Goal: Transaction & Acquisition: Purchase product/service

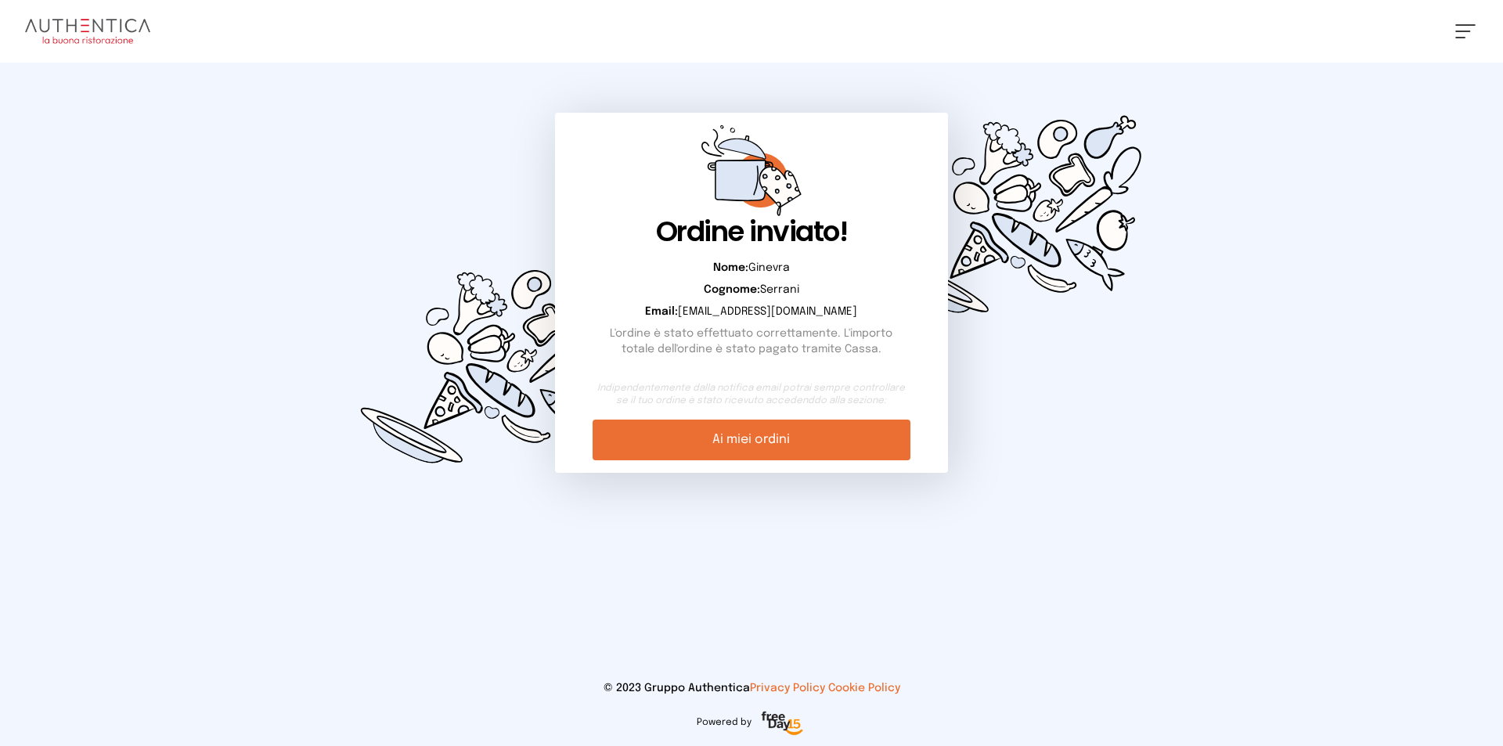
click at [48, 34] on img at bounding box center [87, 31] width 125 height 25
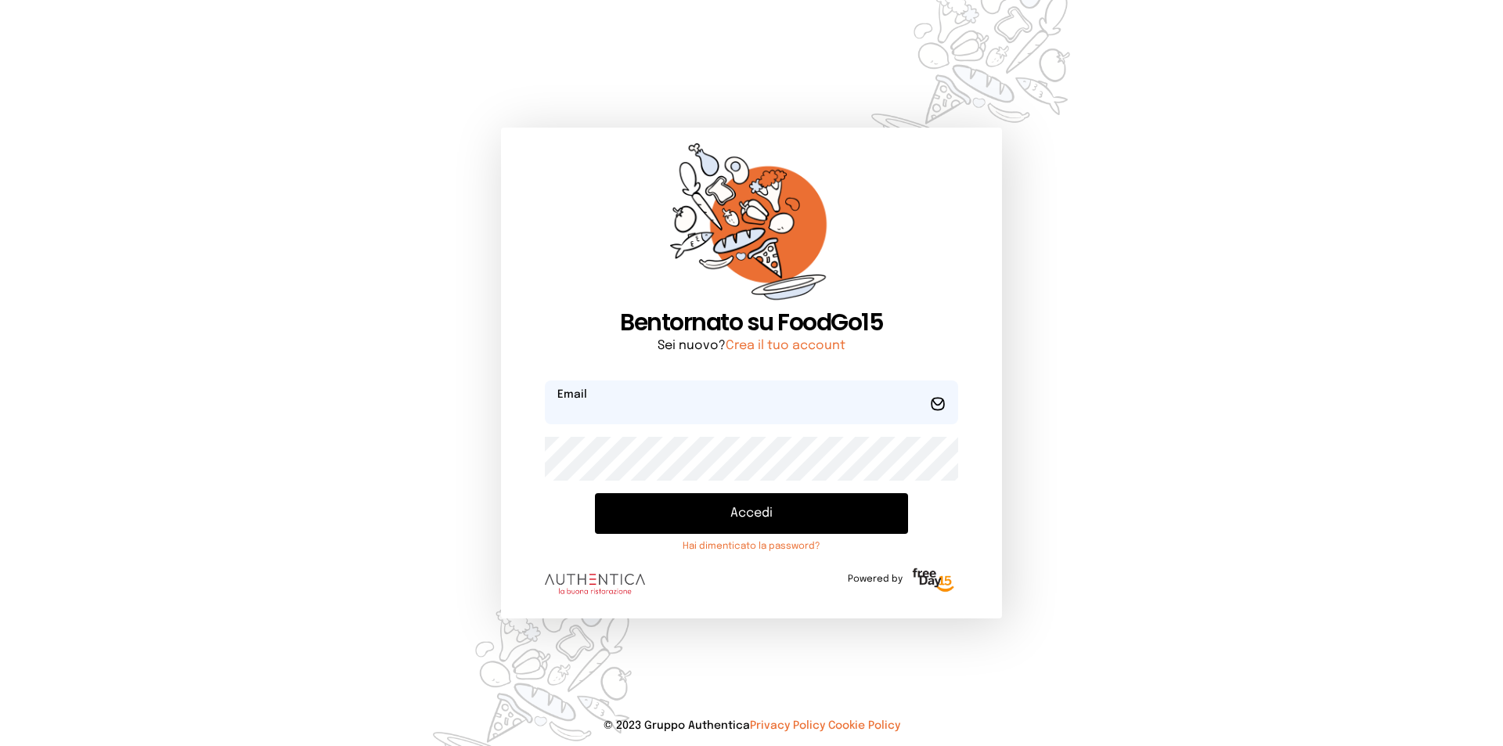
type input "**********"
click at [792, 509] on button "Accedi" at bounding box center [751, 513] width 313 height 41
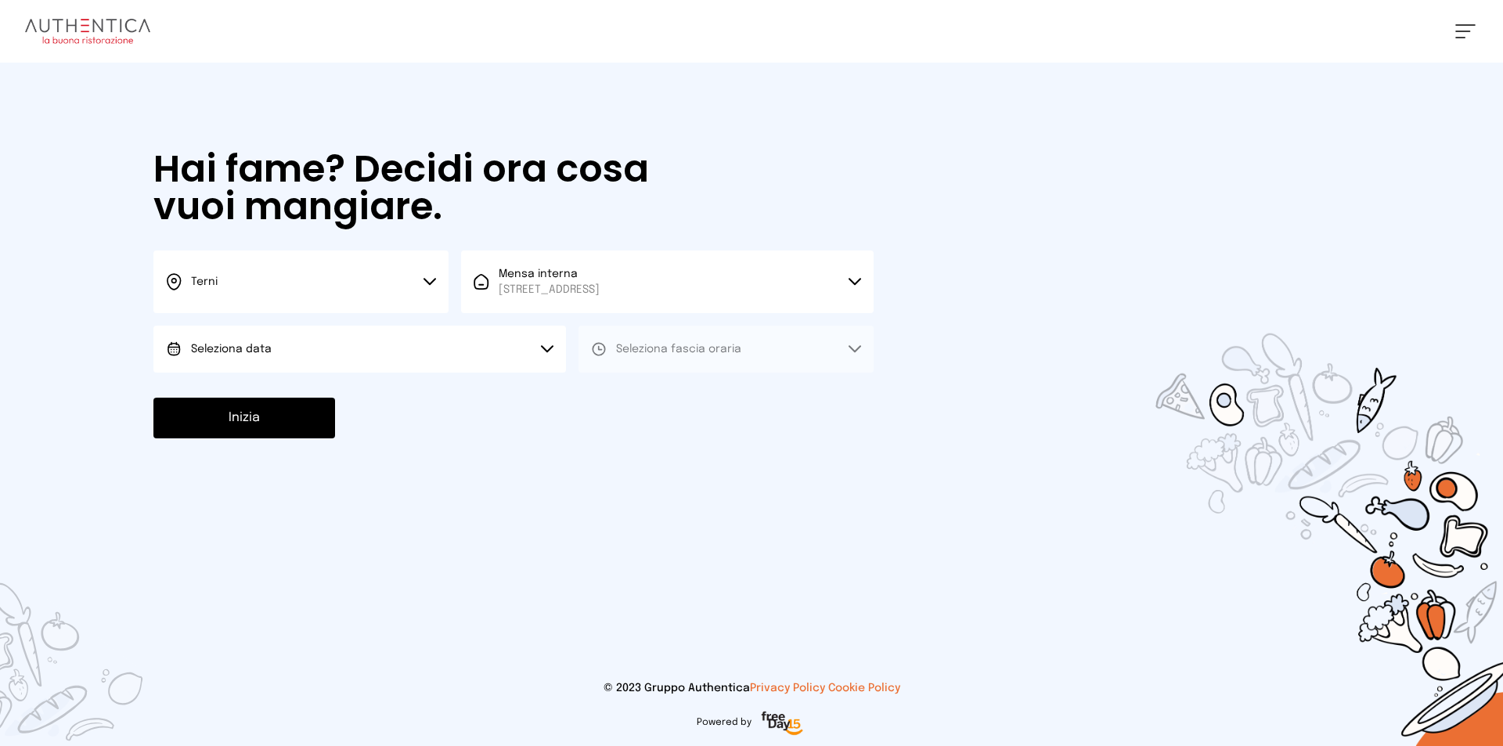
click at [401, 360] on button "Seleziona data" at bounding box center [359, 349] width 413 height 47
click at [406, 390] on li "[DATE], [DATE]" at bounding box center [359, 393] width 413 height 41
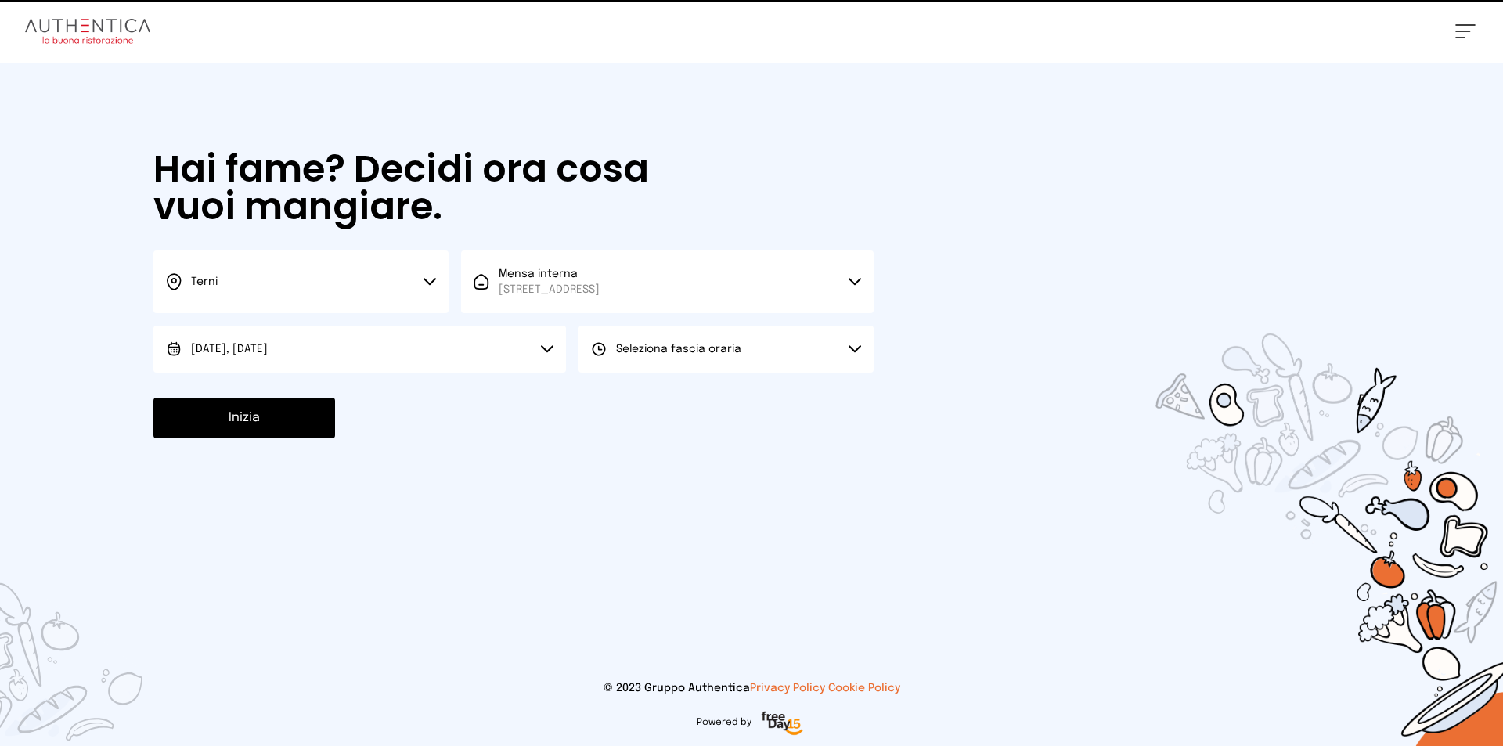
click at [800, 334] on button "Seleziona fascia oraria" at bounding box center [726, 349] width 295 height 47
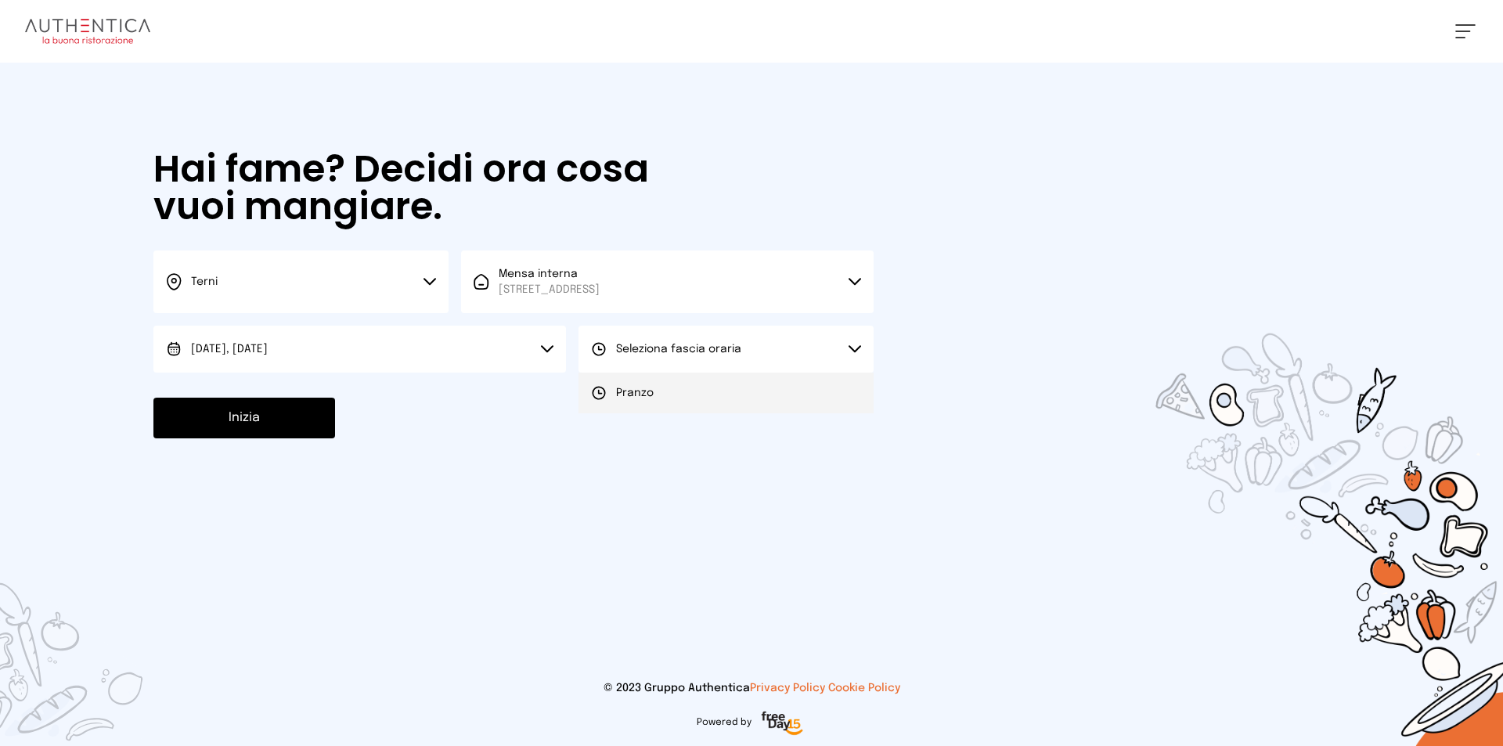
click at [785, 381] on li "Pranzo" at bounding box center [726, 393] width 295 height 41
click at [340, 444] on div "Hai fame? Decidi ora cosa vuoi mangiare. Terni Scegli la città [GEOGRAPHIC_DATA…" at bounding box center [514, 295] width 752 height 464
click at [330, 433] on button "Inizia" at bounding box center [244, 418] width 182 height 41
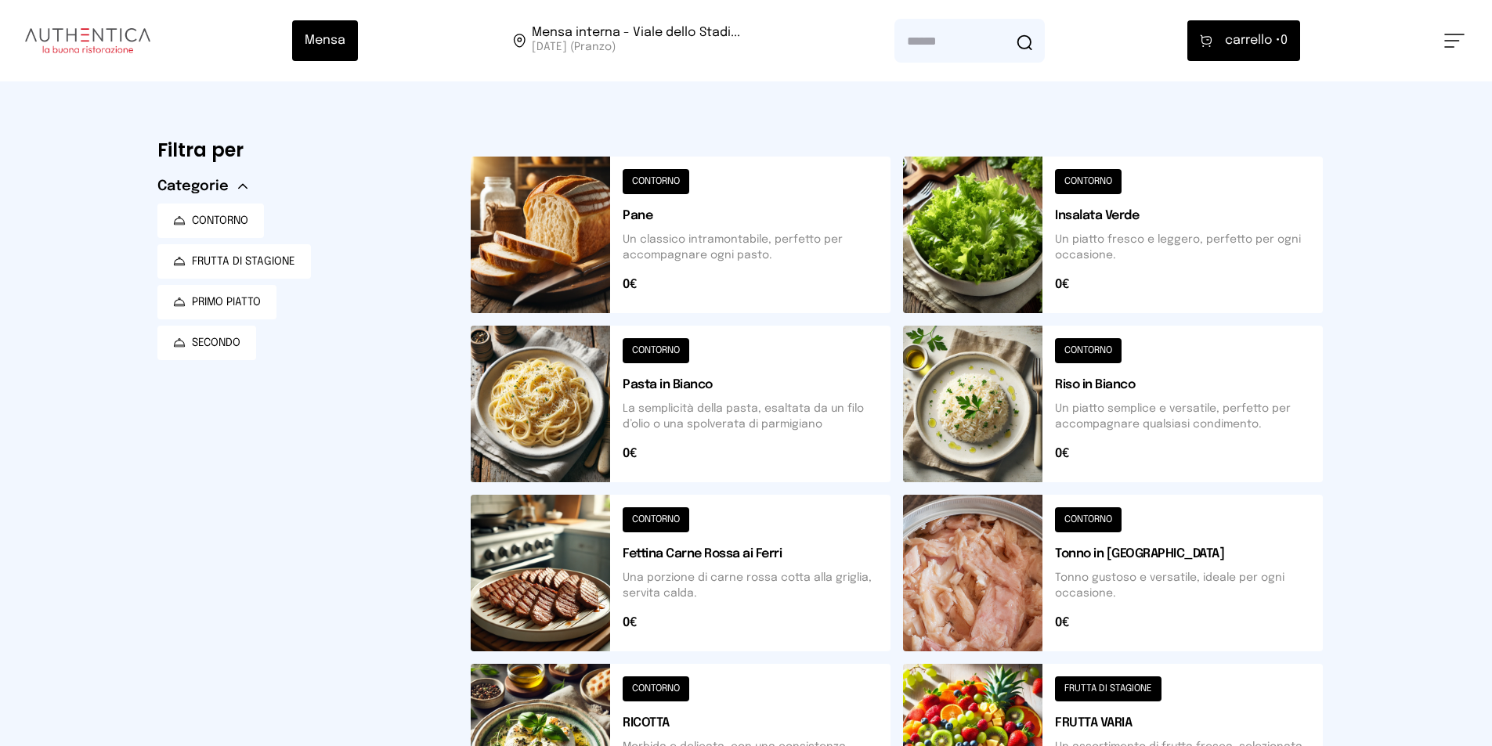
scroll to position [534, 0]
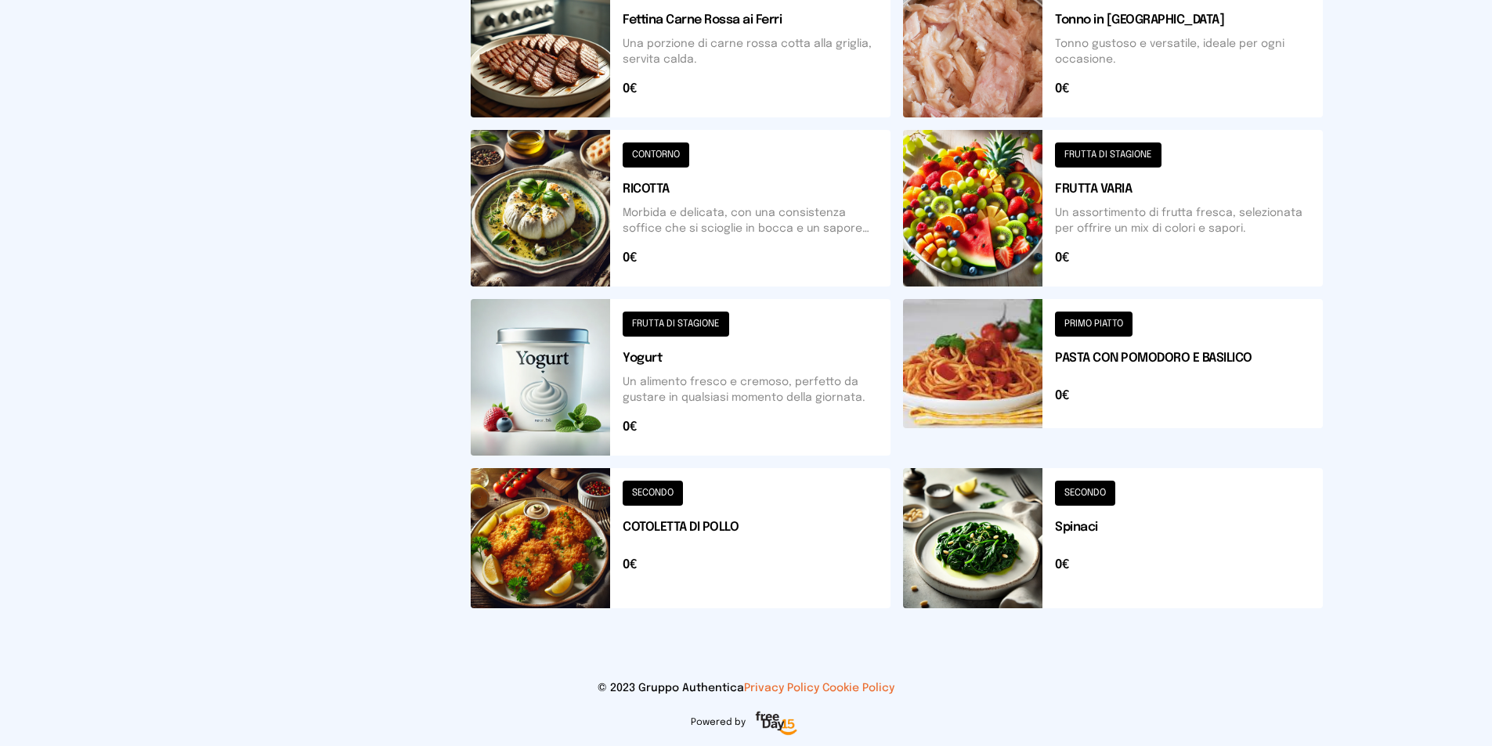
click at [1018, 359] on button at bounding box center [1113, 377] width 420 height 157
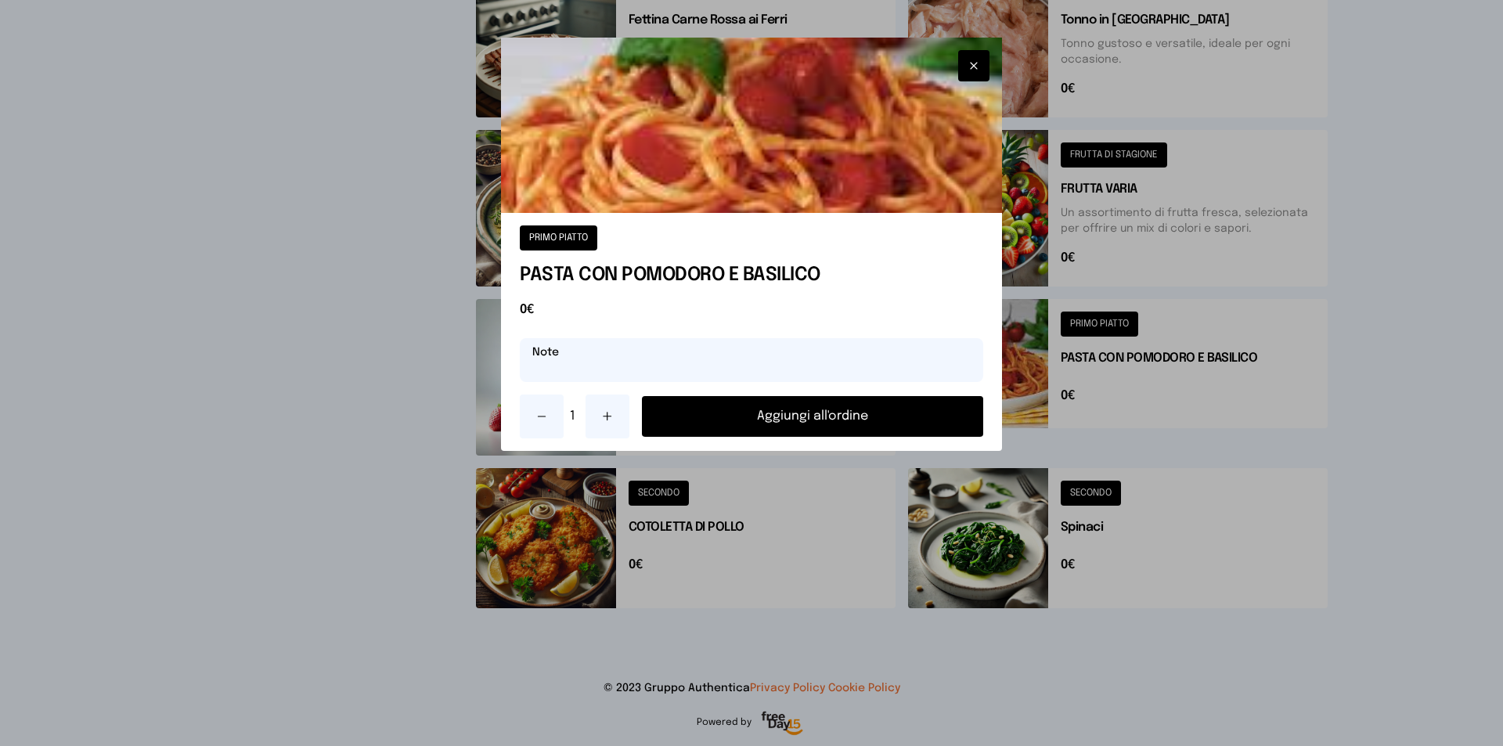
click at [774, 375] on input "text" at bounding box center [752, 360] width 464 height 44
type input "*******"
click at [773, 410] on button "Aggiungi all'ordine" at bounding box center [812, 416] width 341 height 41
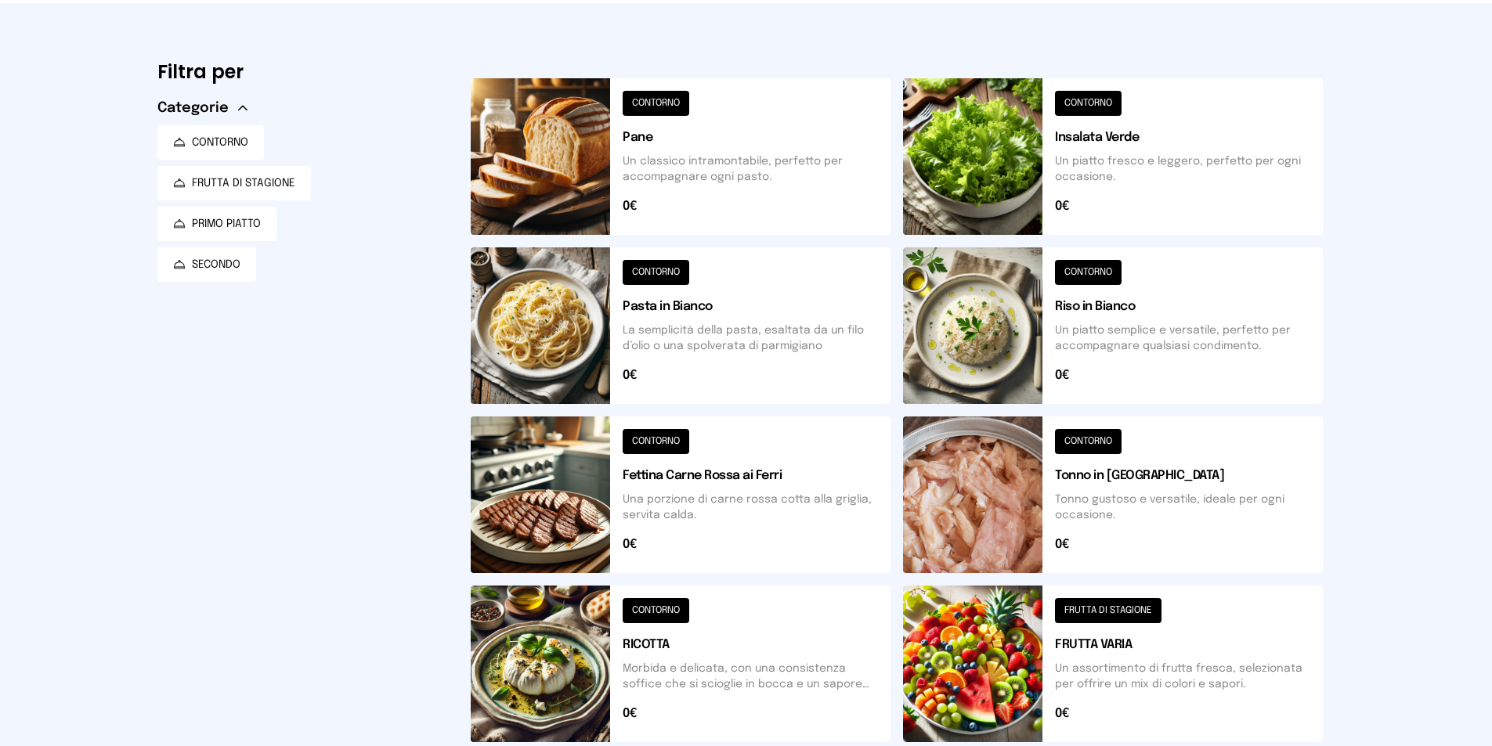
scroll to position [313, 0]
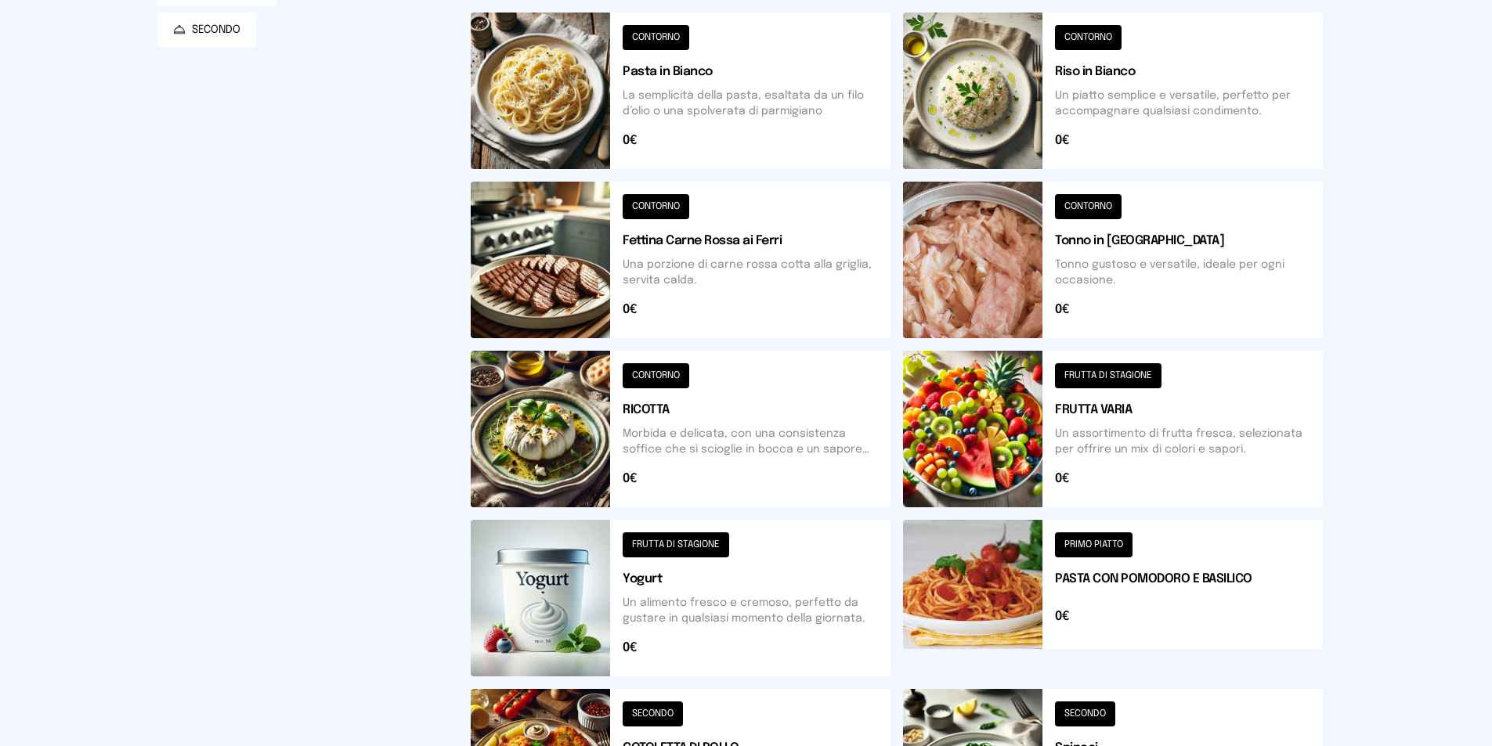
click at [1072, 474] on button at bounding box center [1113, 429] width 420 height 157
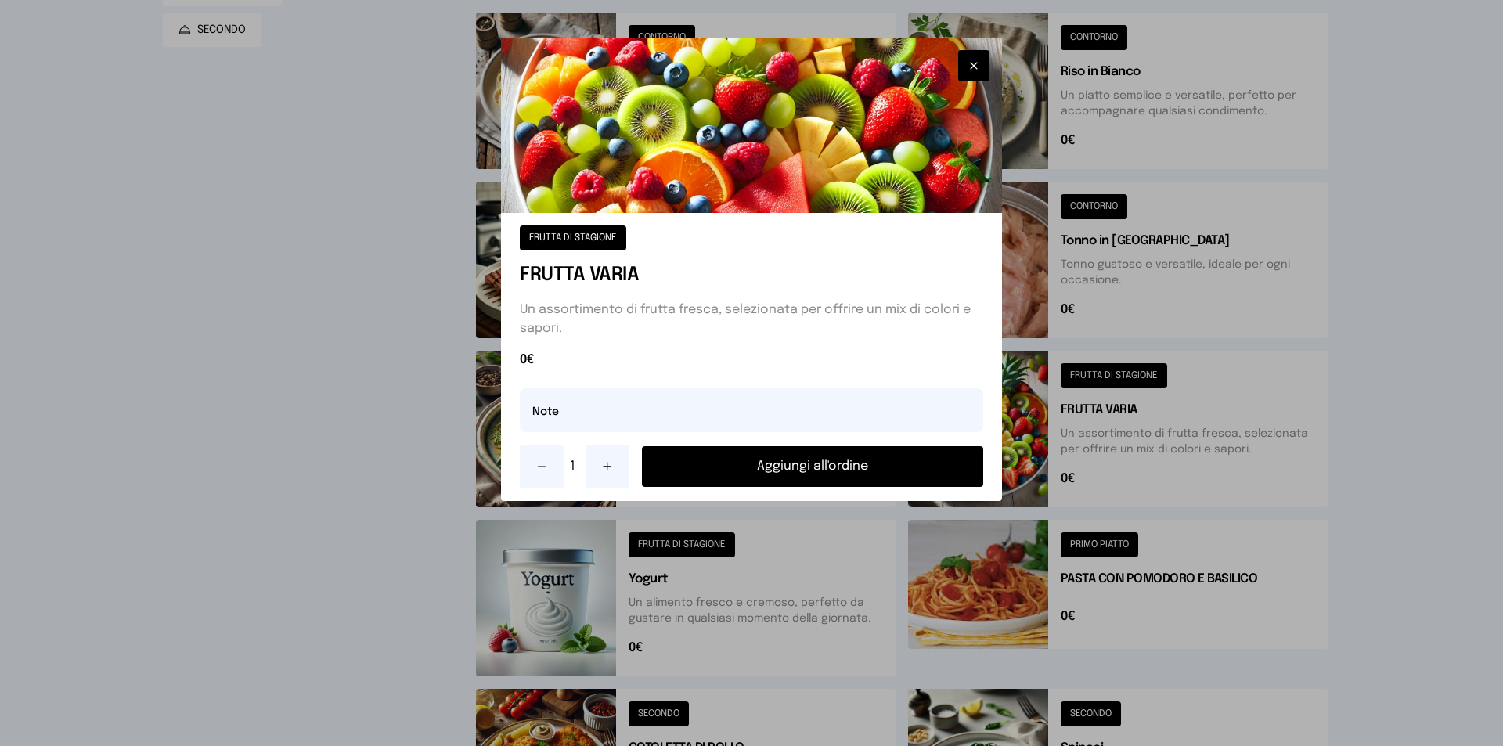
click at [621, 451] on button at bounding box center [608, 467] width 44 height 44
click at [642, 431] on input "text" at bounding box center [752, 410] width 464 height 44
click at [541, 419] on input "******" at bounding box center [752, 410] width 464 height 44
type input "*******"
click at [745, 478] on button "Aggiungi all'ordine" at bounding box center [812, 466] width 341 height 41
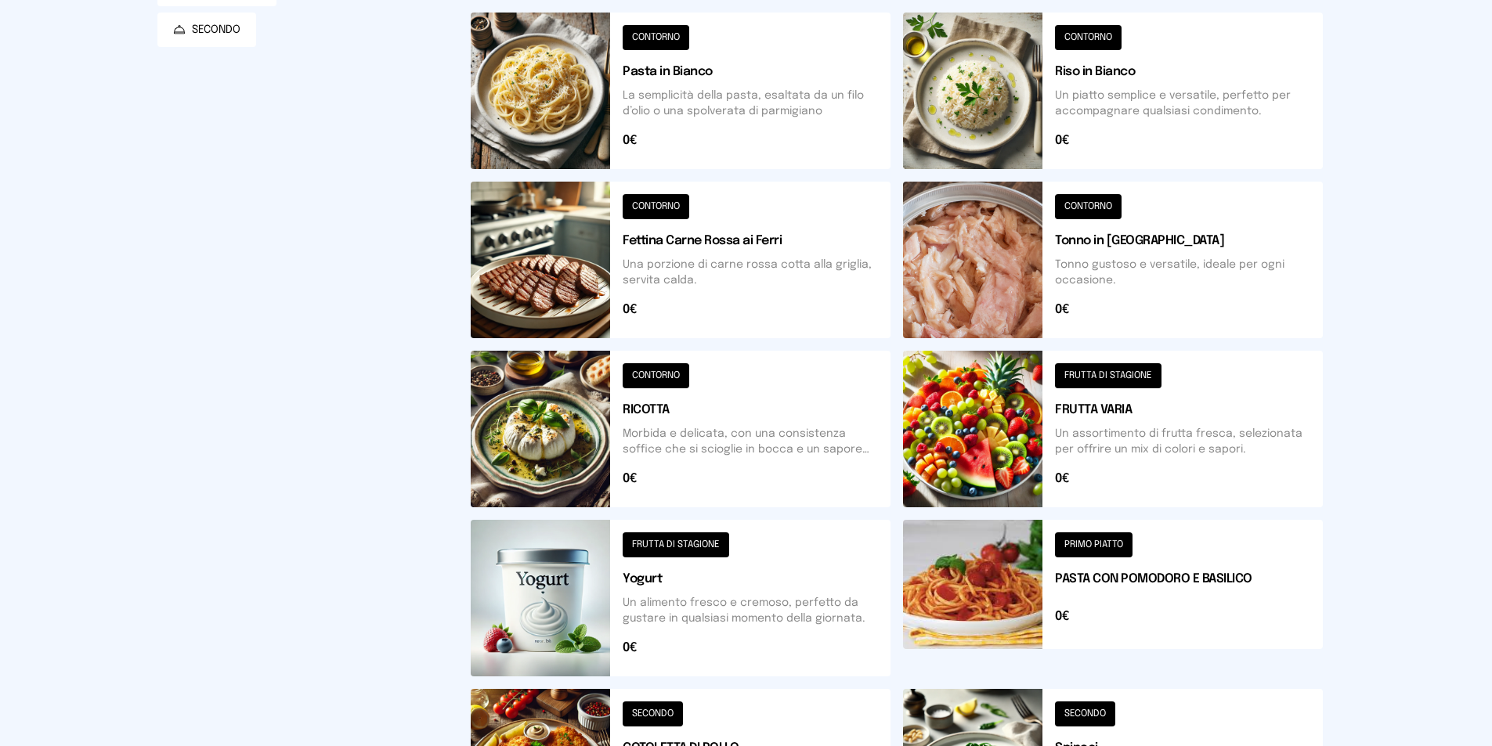
scroll to position [0, 0]
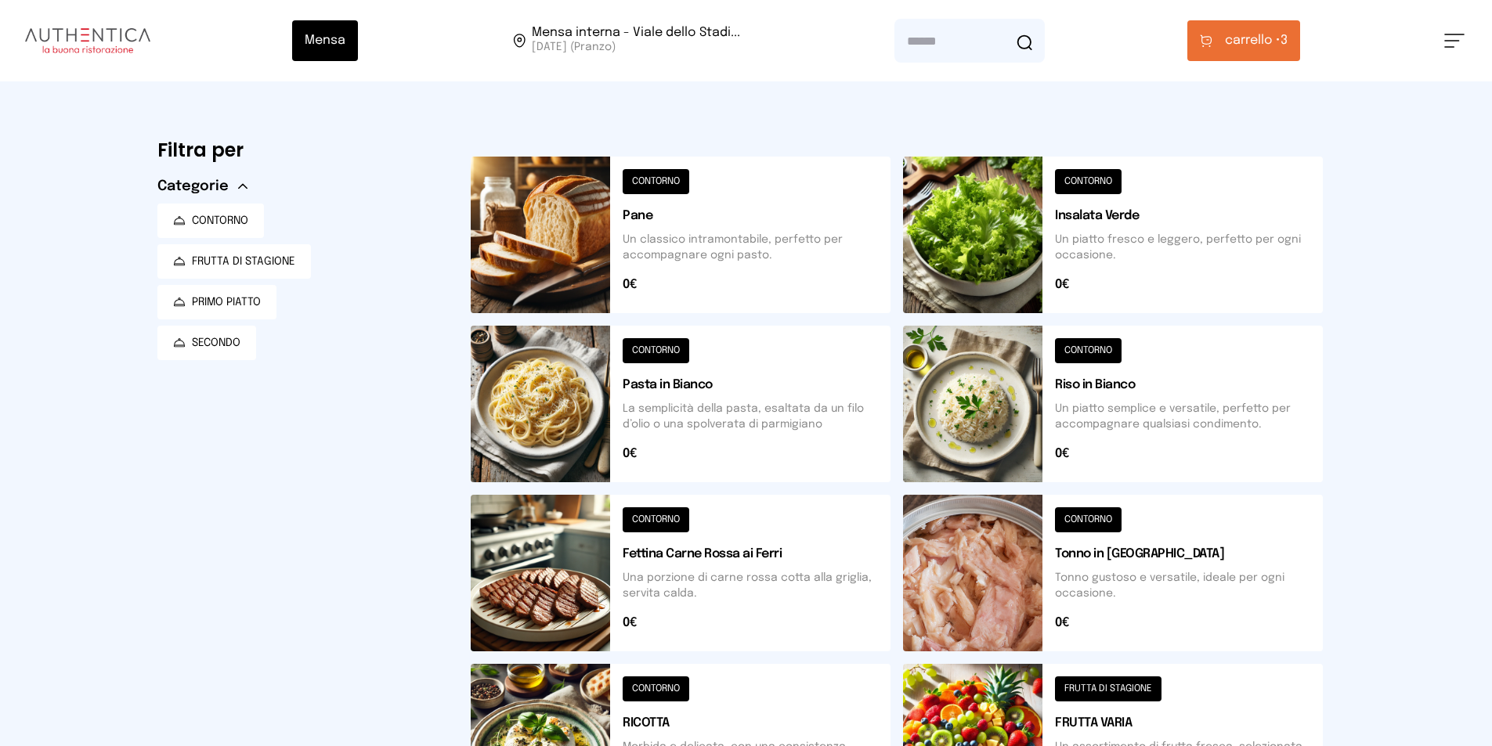
click at [1211, 53] on button "carrello • 3" at bounding box center [1243, 40] width 113 height 41
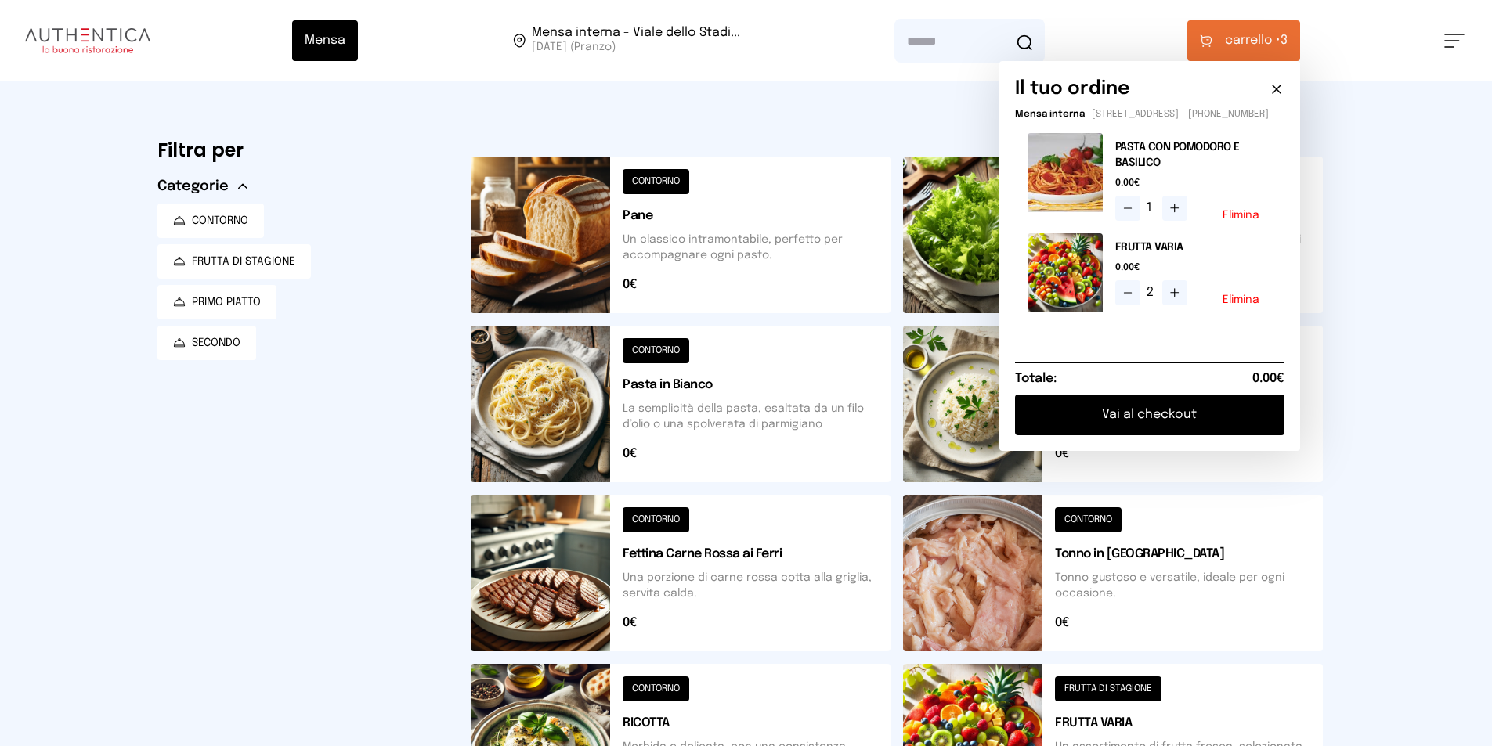
click at [1218, 435] on button "Vai al checkout" at bounding box center [1149, 415] width 269 height 41
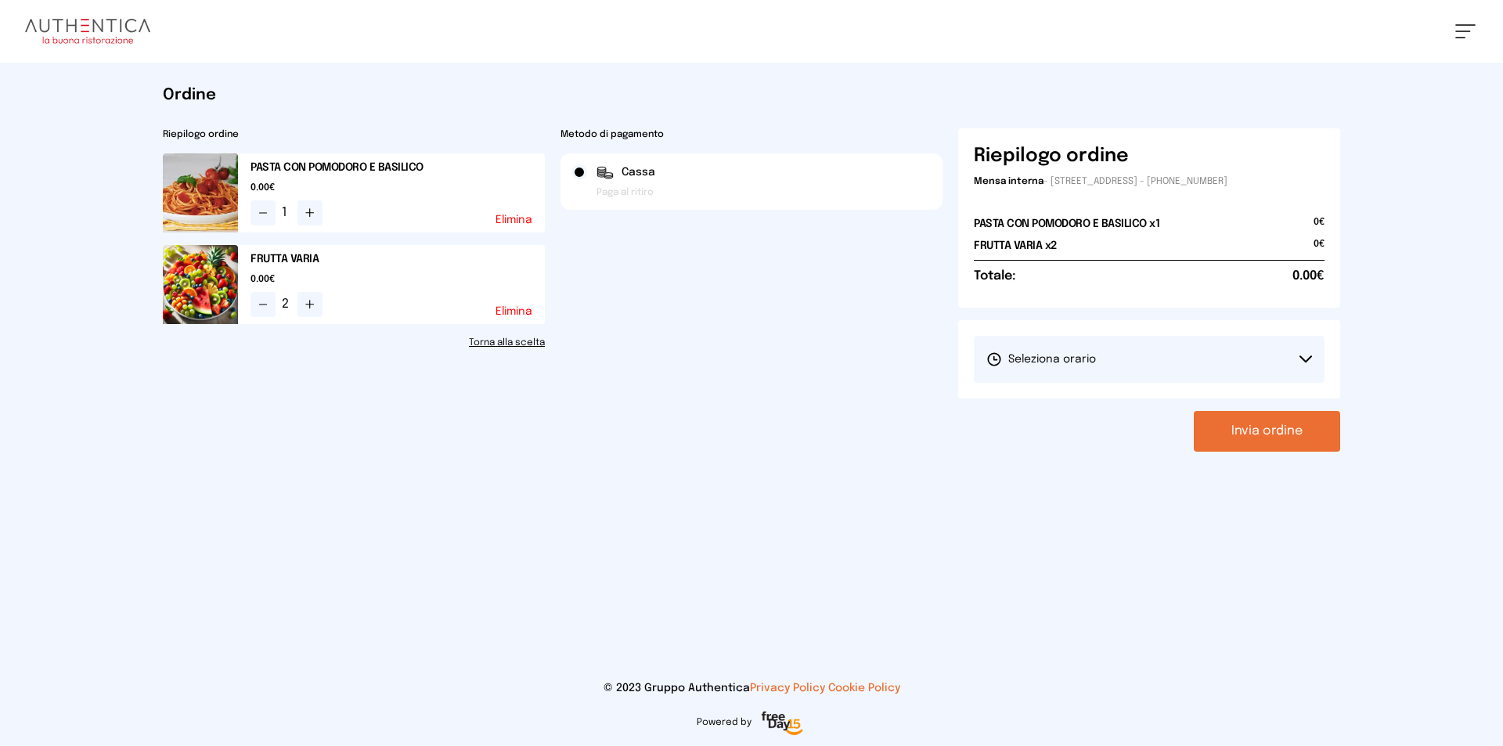
click at [1099, 377] on button "Seleziona orario" at bounding box center [1149, 359] width 351 height 47
click at [1106, 426] on div at bounding box center [751, 373] width 1503 height 746
click at [1114, 388] on div "[PERSON_NAME] il turno 1° Turno (13:00 - 15:00)" at bounding box center [1149, 359] width 382 height 78
click at [1116, 384] on div "[PERSON_NAME] il turno 1° Turno (13:00 - 15:00)" at bounding box center [1149, 359] width 382 height 78
click at [1125, 357] on button "Seleziona orario" at bounding box center [1149, 359] width 351 height 47
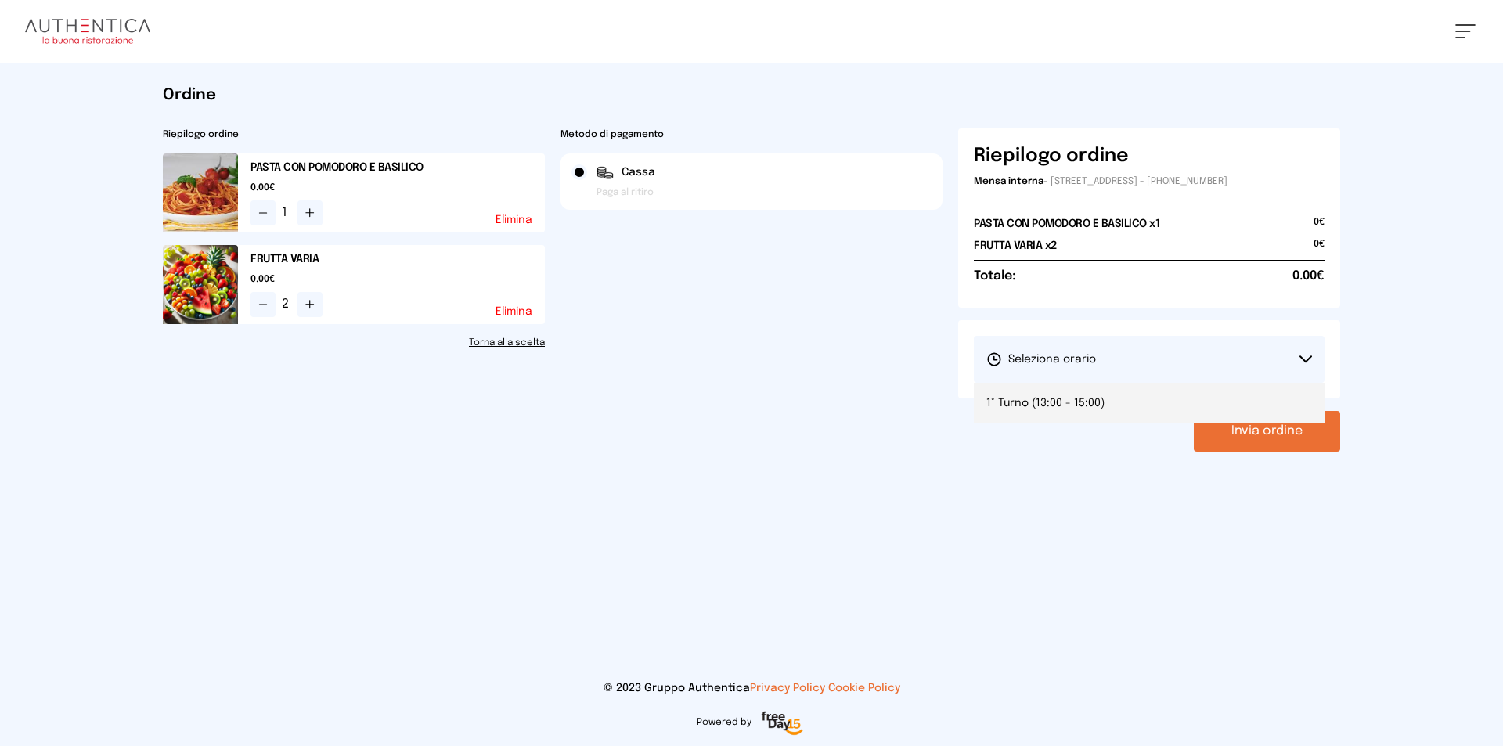
click at [1128, 397] on li "1° Turno (13:00 - 15:00)" at bounding box center [1149, 403] width 351 height 41
click at [1290, 456] on div "Ordine Riepilogo ordine PASTA CON POMODORO E BASILICO 0.00€ 1 Elimina FRUTTA VA…" at bounding box center [751, 268] width 1203 height 411
click at [1283, 443] on button "Invia ordine" at bounding box center [1267, 431] width 146 height 41
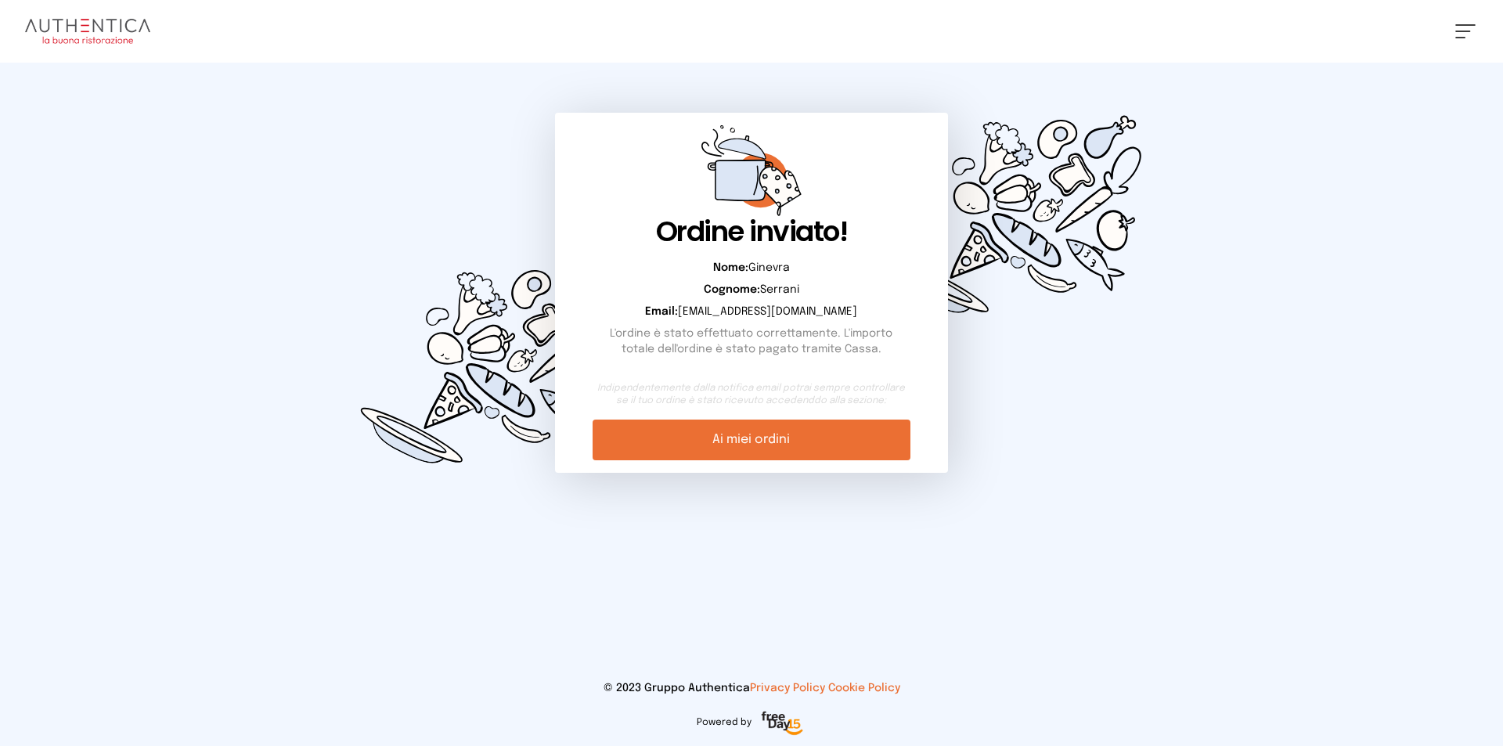
click at [125, 32] on img at bounding box center [87, 31] width 125 height 25
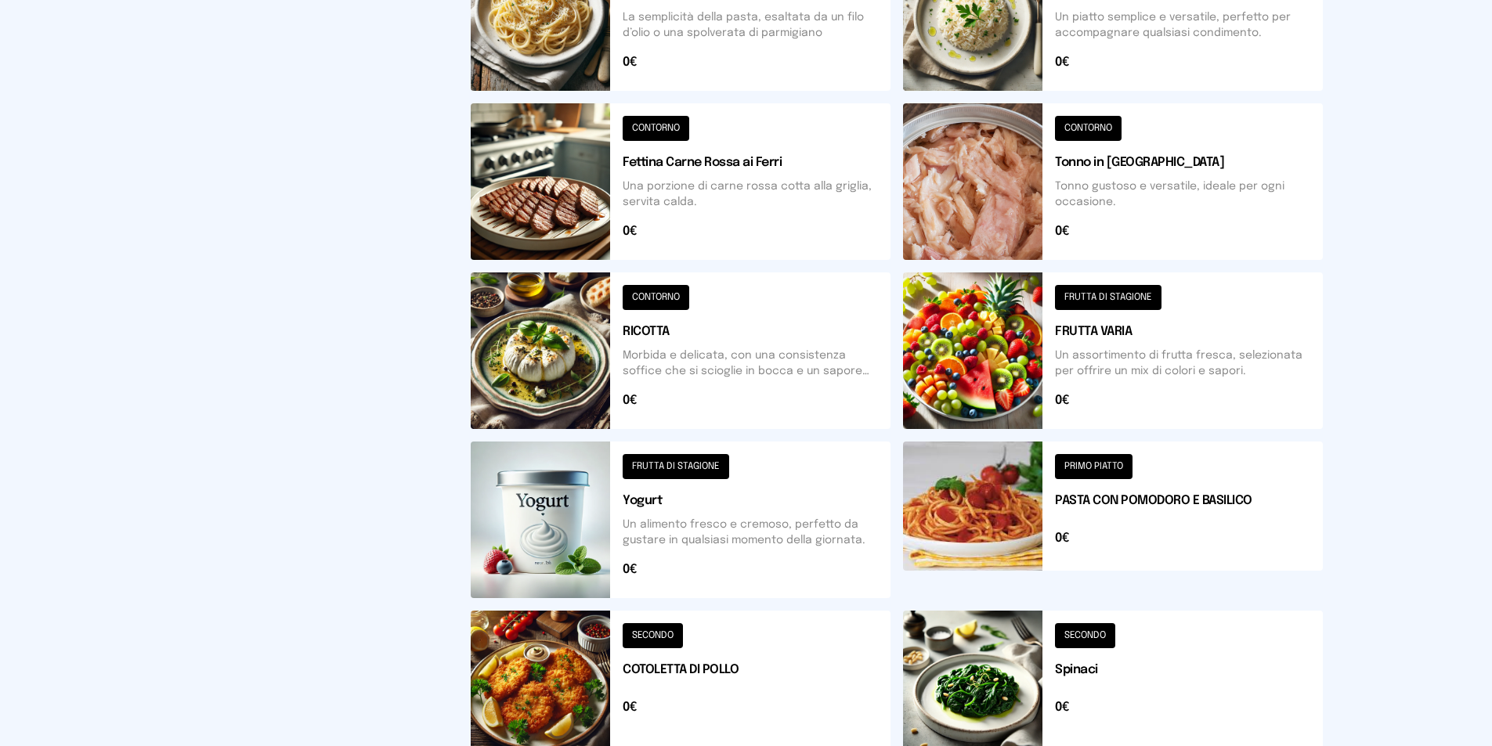
scroll to position [534, 0]
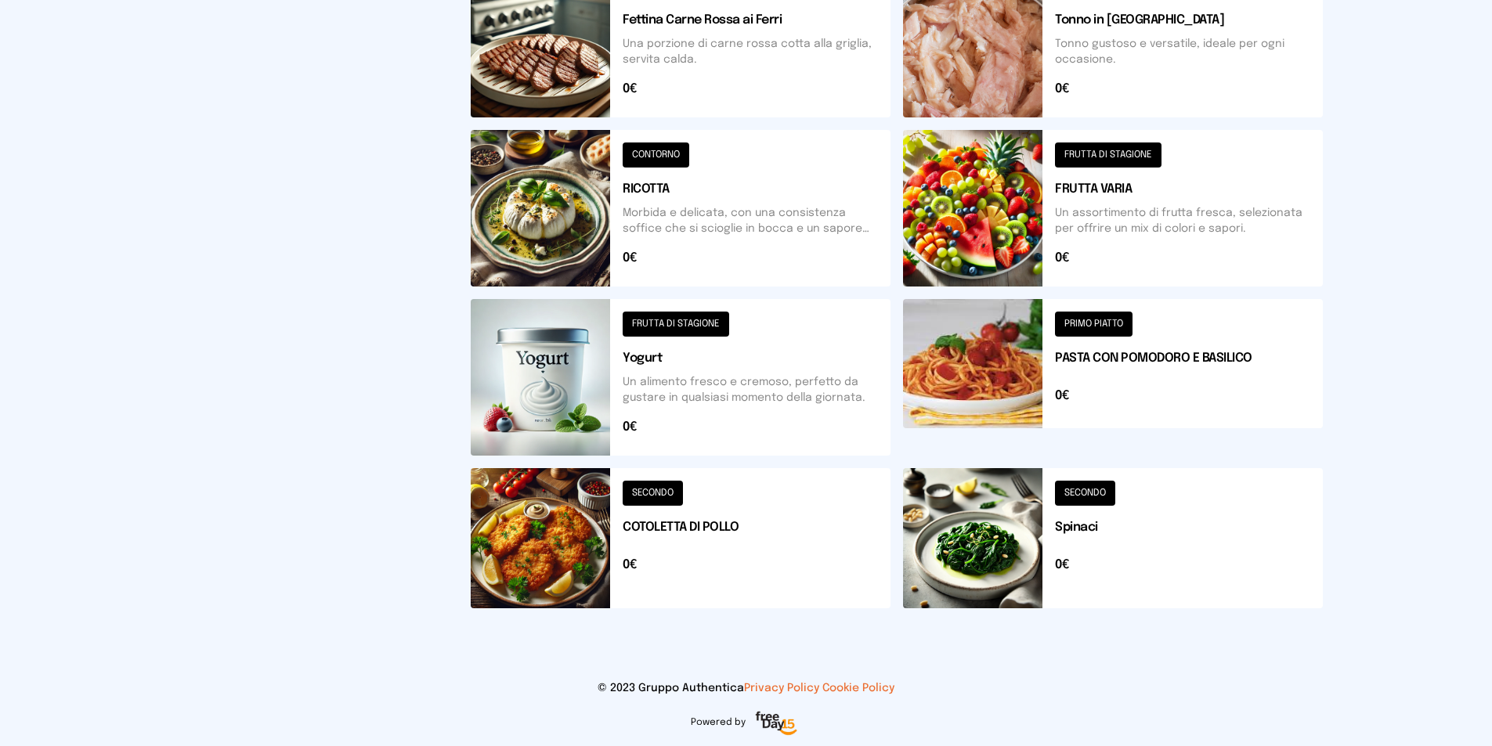
click at [1374, 569] on div "Mensa Mensa interna - Viale dello Stadi... [DATE] ([GEOGRAPHIC_DATA]) [GEOGRAPH…" at bounding box center [746, 106] width 1492 height 1280
